Goal: Navigation & Orientation: Find specific page/section

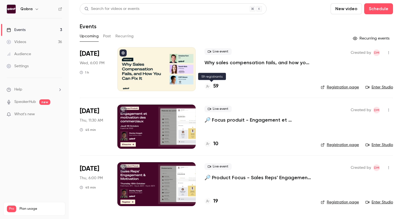
click at [216, 86] on h4 "59" at bounding box center [215, 86] width 5 height 7
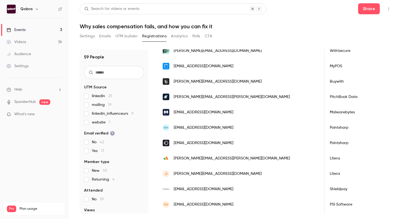
scroll to position [131, 0]
